Goal: Task Accomplishment & Management: Manage account settings

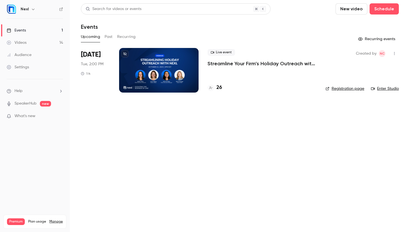
click at [57, 220] on link "Manage" at bounding box center [55, 222] width 13 height 4
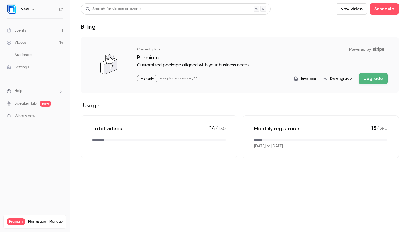
click at [30, 9] on button "button" at bounding box center [33, 9] width 7 height 7
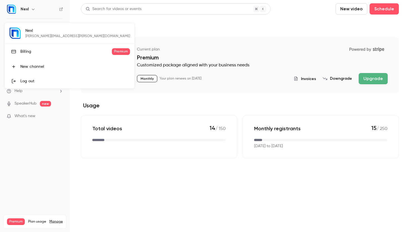
click at [31, 9] on div at bounding box center [205, 116] width 410 height 232
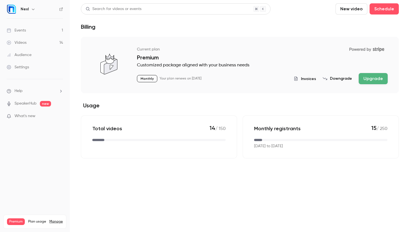
click at [26, 31] on div "Events" at bounding box center [16, 31] width 19 height 6
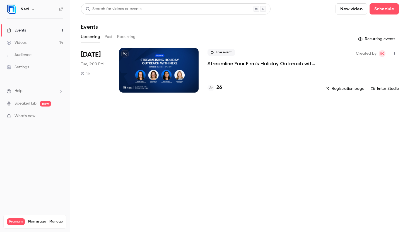
click at [28, 40] on link "Videos 14" at bounding box center [35, 43] width 70 height 12
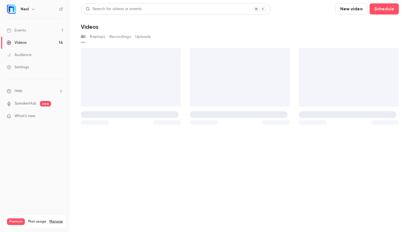
click at [27, 57] on div "Audience" at bounding box center [19, 55] width 25 height 6
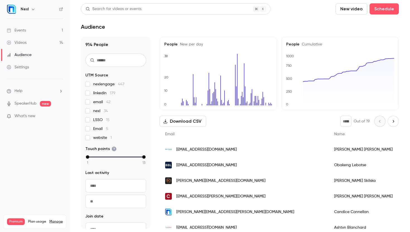
click at [27, 46] on link "Videos 14" at bounding box center [35, 43] width 70 height 12
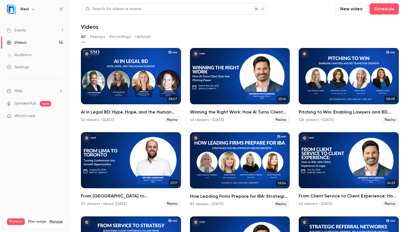
click at [23, 64] on div "Settings" at bounding box center [18, 67] width 22 height 6
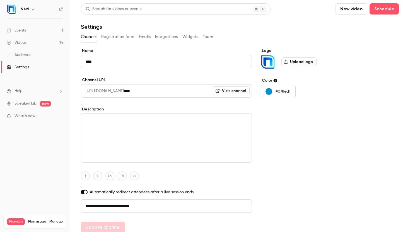
click at [206, 36] on button "Team" at bounding box center [208, 36] width 11 height 9
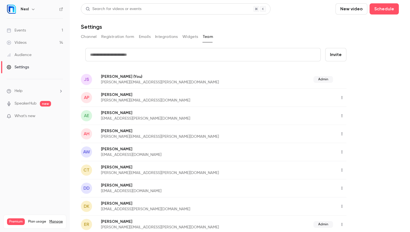
click at [336, 55] on button "Invite" at bounding box center [335, 54] width 21 height 13
click at [225, 59] on input "text" at bounding box center [202, 54] width 235 height 13
type input "**********"
click at [337, 55] on button "Invite" at bounding box center [335, 54] width 21 height 13
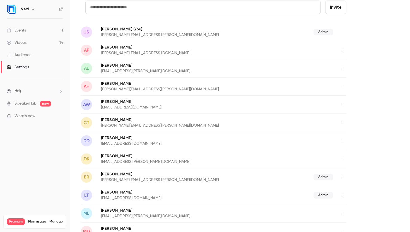
scroll to position [51, 0]
